Goal: Check status: Check status

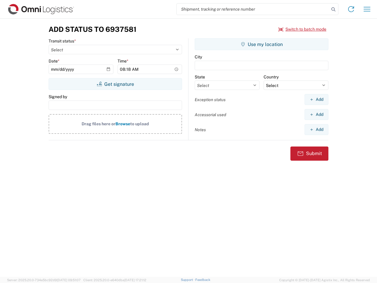
click at [253, 9] on input "search" at bounding box center [253, 9] width 153 height 11
click at [334, 9] on icon at bounding box center [334, 9] width 8 height 8
click at [351, 9] on icon at bounding box center [351, 8] width 9 height 9
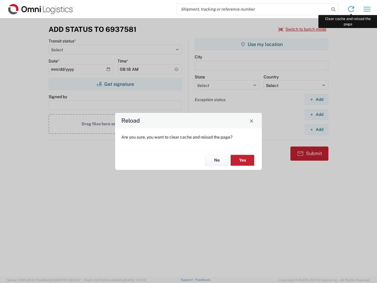
click at [367, 9] on div "Reload Are you sure, you want to clear cache and reload the page? No Yes" at bounding box center [188, 141] width 377 height 283
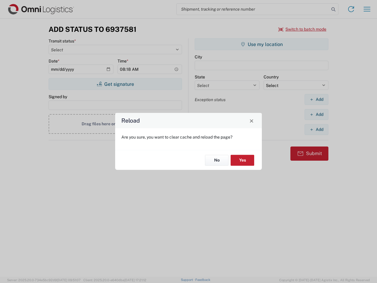
click at [303, 29] on div "Reload Are you sure, you want to clear cache and reload the page? No Yes" at bounding box center [188, 141] width 377 height 283
click at [115, 84] on div "Reload Are you sure, you want to clear cache and reload the page? No Yes" at bounding box center [188, 141] width 377 height 283
click at [262, 44] on div "Reload Are you sure, you want to clear cache and reload the page? No Yes" at bounding box center [188, 141] width 377 height 283
click at [317, 99] on div "Reload Are you sure, you want to clear cache and reload the page? No Yes" at bounding box center [188, 141] width 377 height 283
click at [317, 114] on div "Reload Are you sure, you want to clear cache and reload the page? No Yes" at bounding box center [188, 141] width 377 height 283
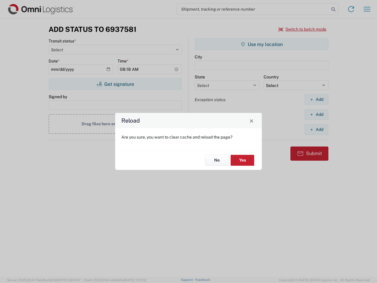
click at [317, 129] on div "Reload Are you sure, you want to clear cache and reload the page? No Yes" at bounding box center [188, 141] width 377 height 283
